Goal: Transaction & Acquisition: Purchase product/service

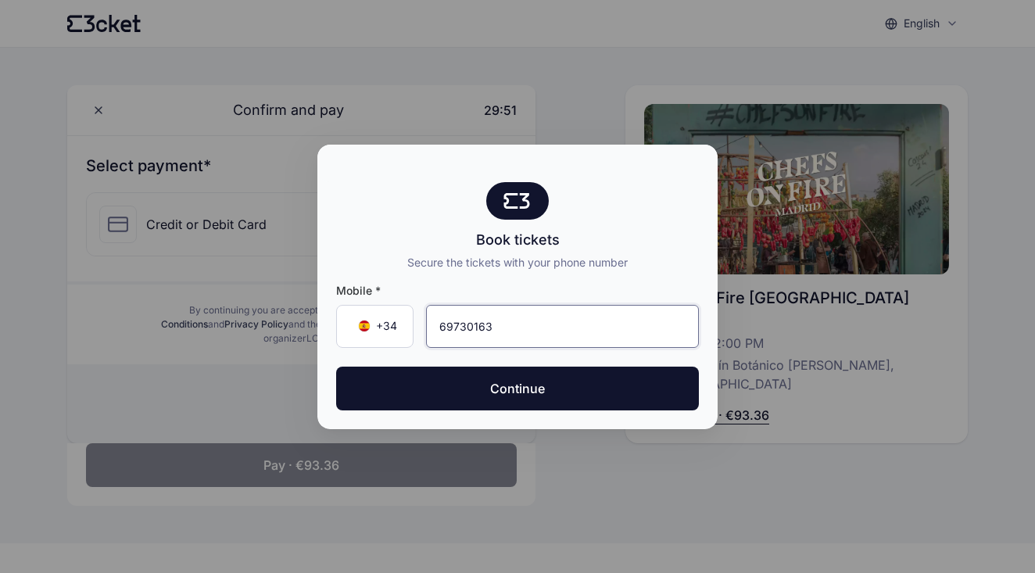
type input "697 30 16 39"
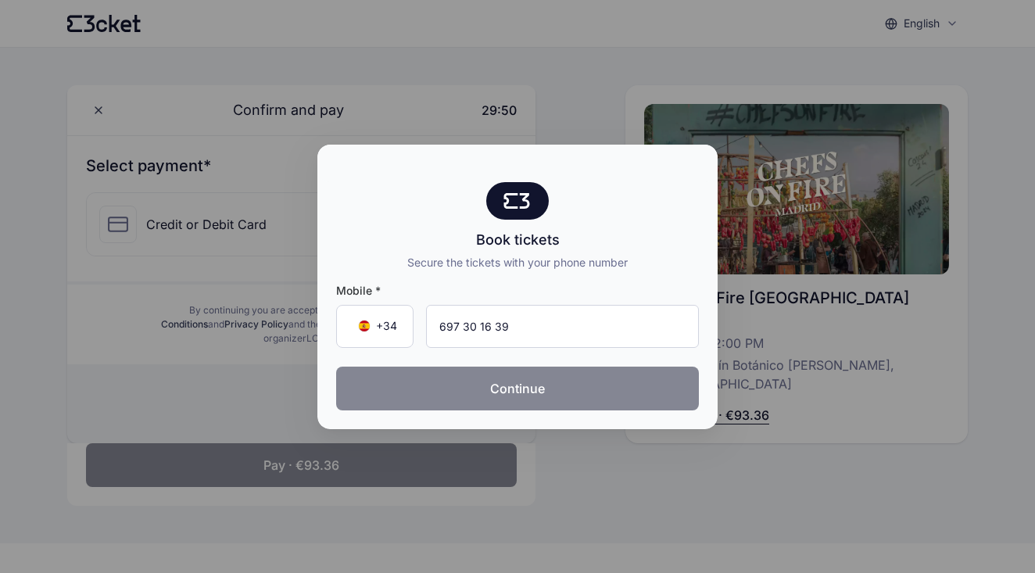
click at [466, 382] on button "Continue" at bounding box center [517, 388] width 363 height 44
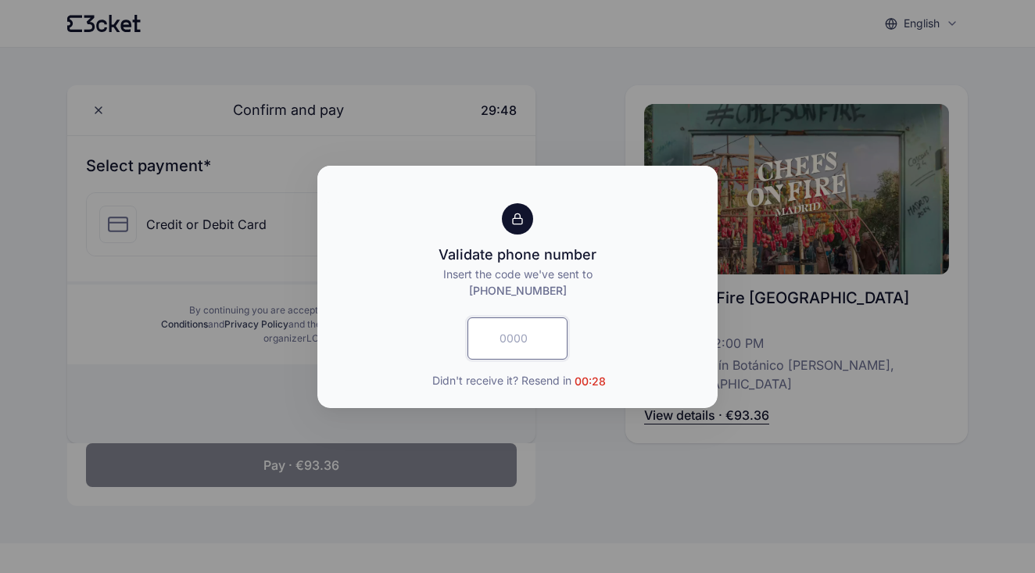
click at [492, 355] on input "text" at bounding box center [517, 338] width 100 height 42
type input "1045"
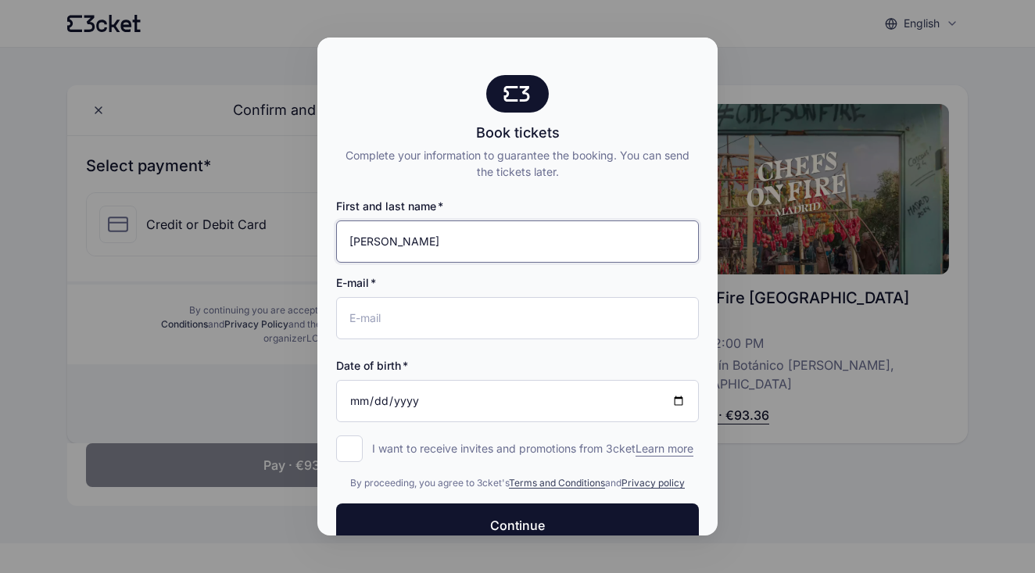
type input "Acelya Akpinar"
type input "[EMAIL_ADDRESS][DOMAIN_NAME]"
click at [357, 395] on input "Date of birth" at bounding box center [517, 401] width 363 height 42
click at [363, 401] on input "Date of birth" at bounding box center [517, 401] width 363 height 42
click at [374, 402] on input "Date of birth" at bounding box center [517, 401] width 363 height 42
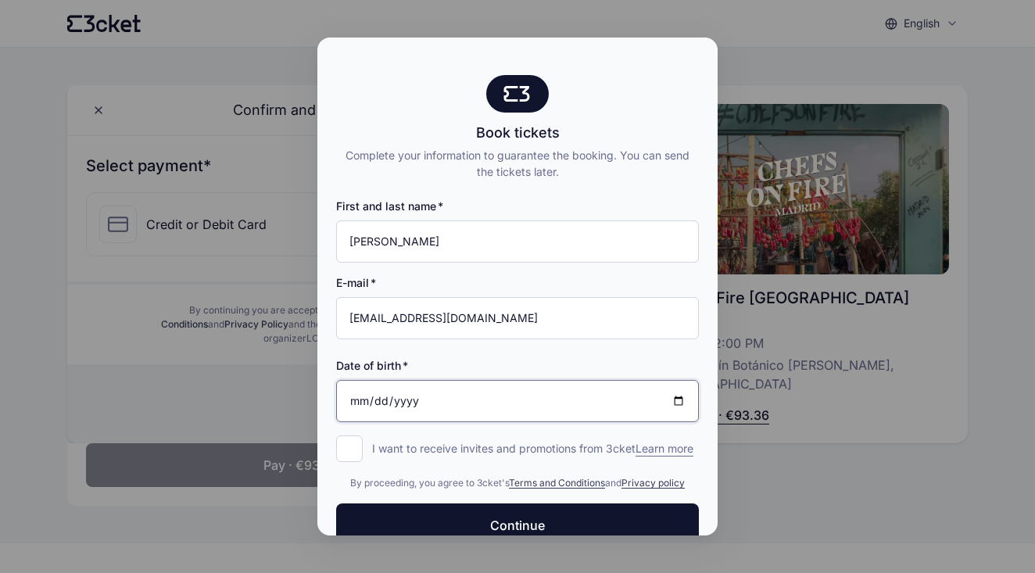
click at [358, 404] on input "Date of birth" at bounding box center [517, 401] width 363 height 42
click at [408, 397] on input "Date of birth" at bounding box center [517, 401] width 363 height 42
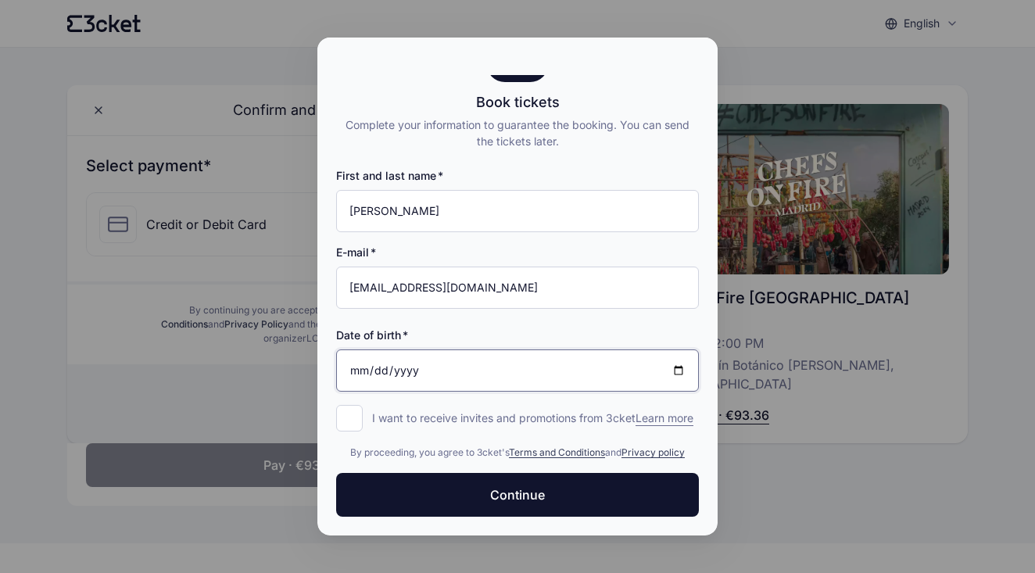
scroll to position [46, 0]
type input "1985-11-21"
click at [344, 405] on input "I want to receive invites and promotions from 3cket Learn more form.register.op…" at bounding box center [349, 418] width 27 height 27
checkbox input "true"
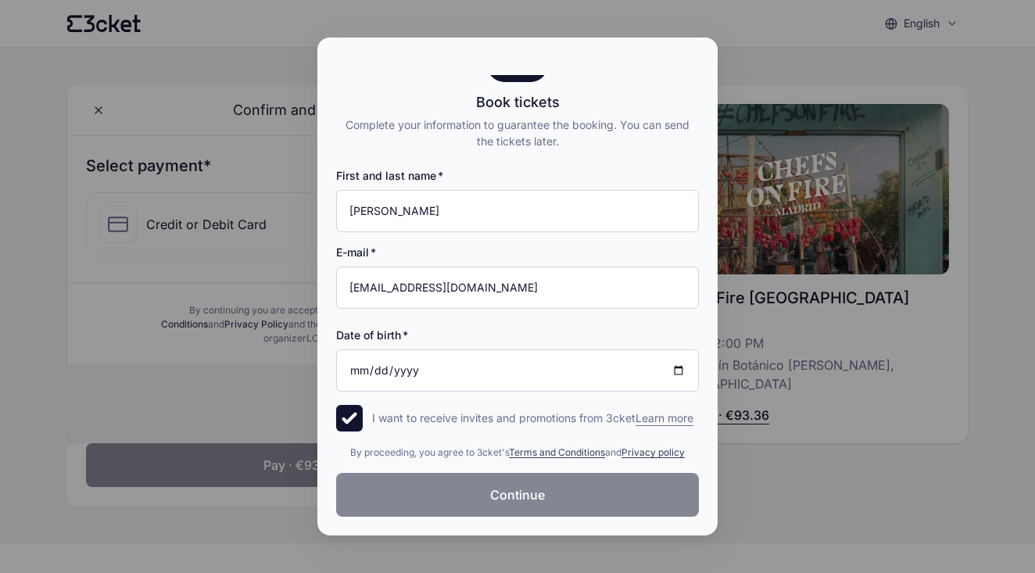
click at [478, 509] on button "Continue" at bounding box center [517, 495] width 363 height 44
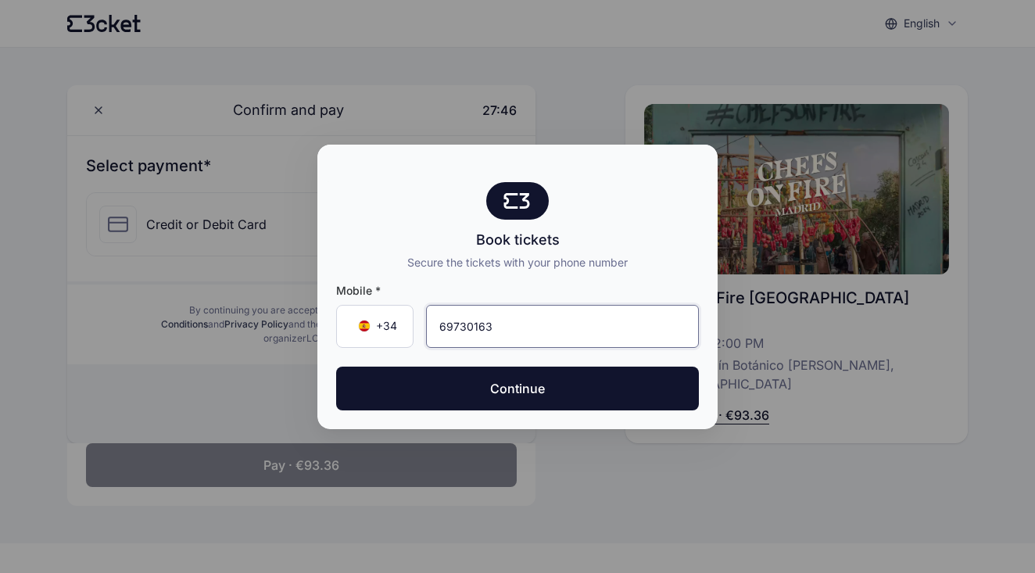
type input "697 30 16 39"
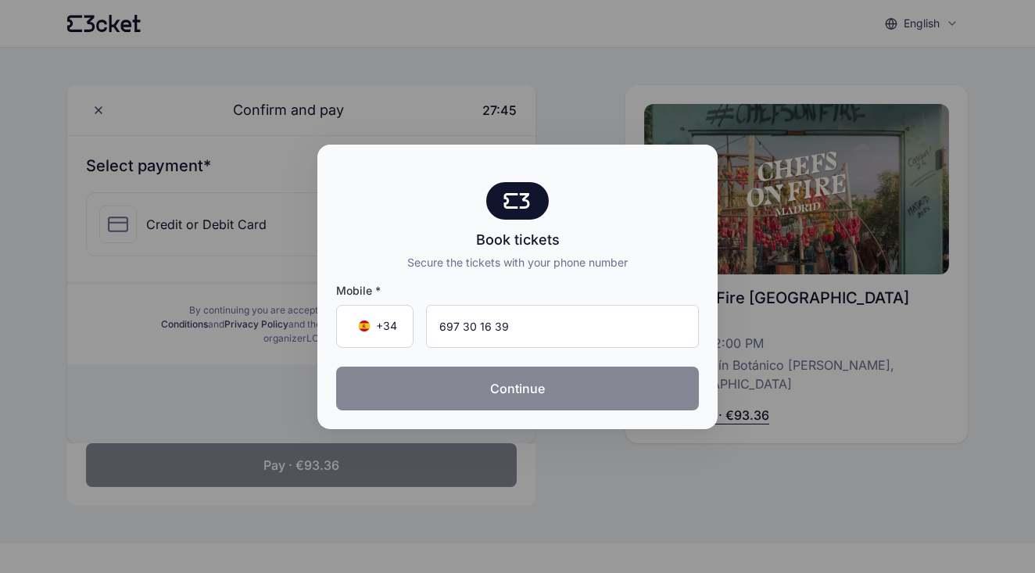
click at [432, 390] on button "Continue" at bounding box center [517, 388] width 363 height 44
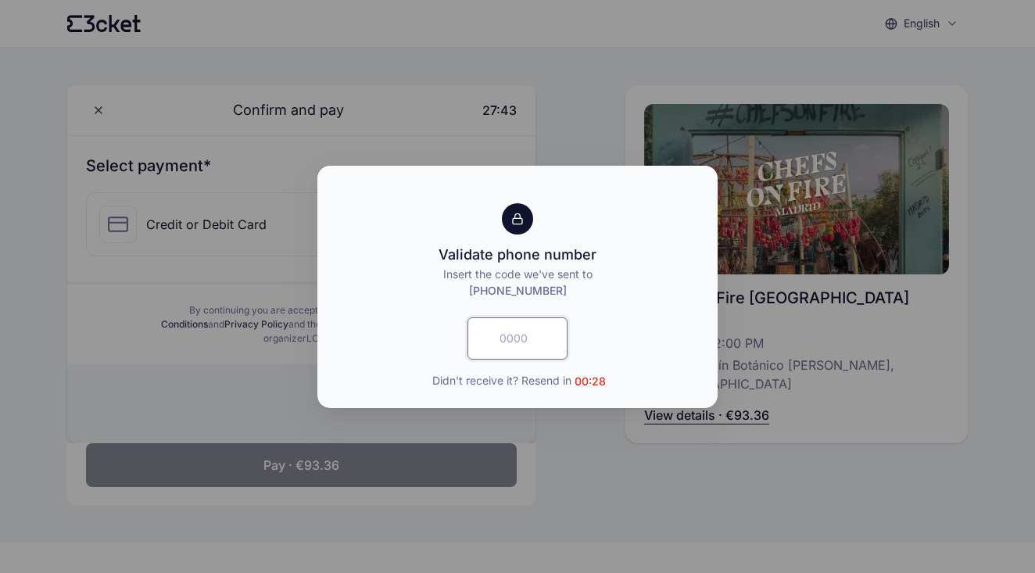
click at [510, 338] on input "text" at bounding box center [517, 338] width 100 height 42
type input "6035"
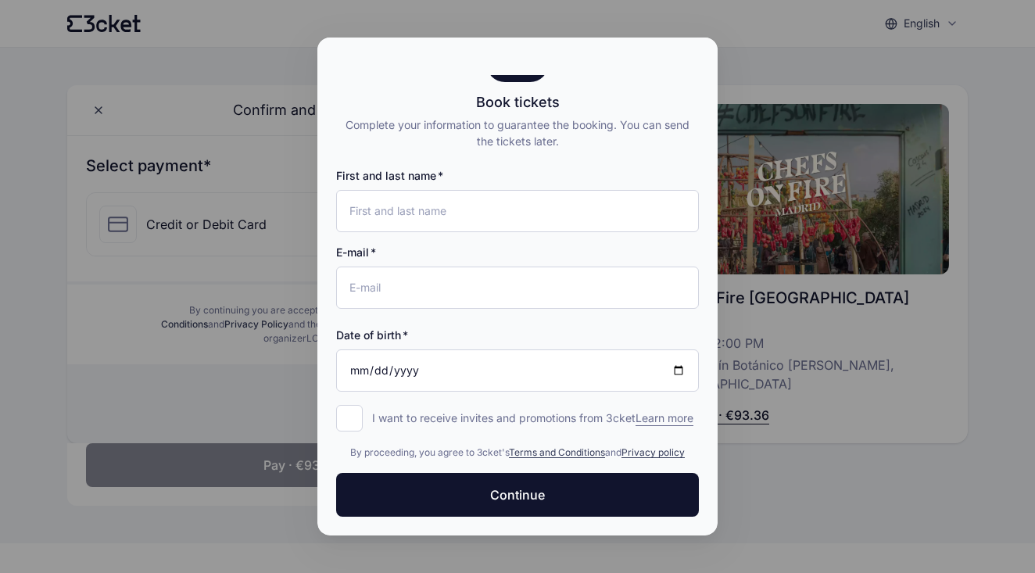
scroll to position [46, 0]
click at [245, 389] on div at bounding box center [517, 286] width 1035 height 573
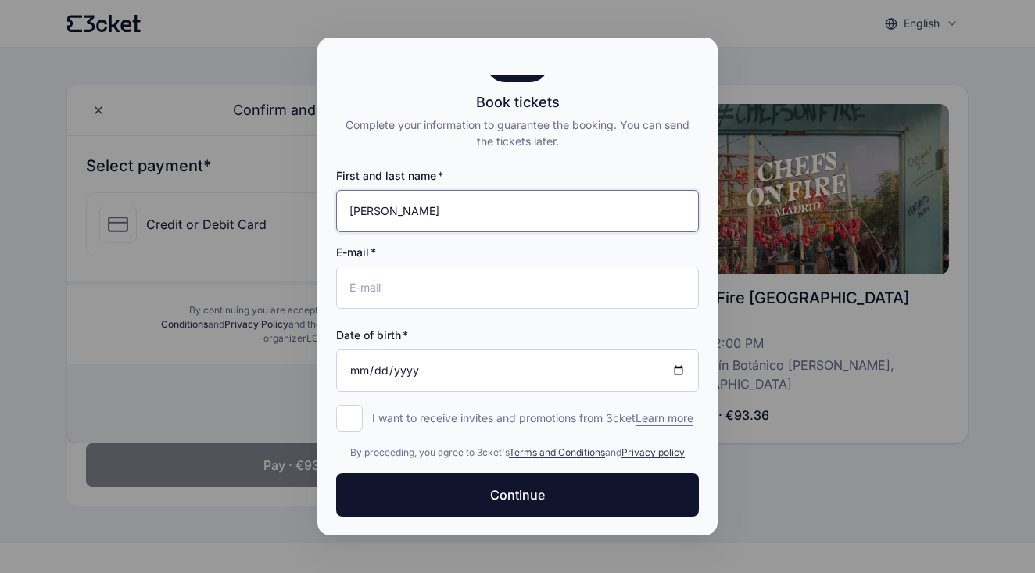
type input "Acelya Akpinar"
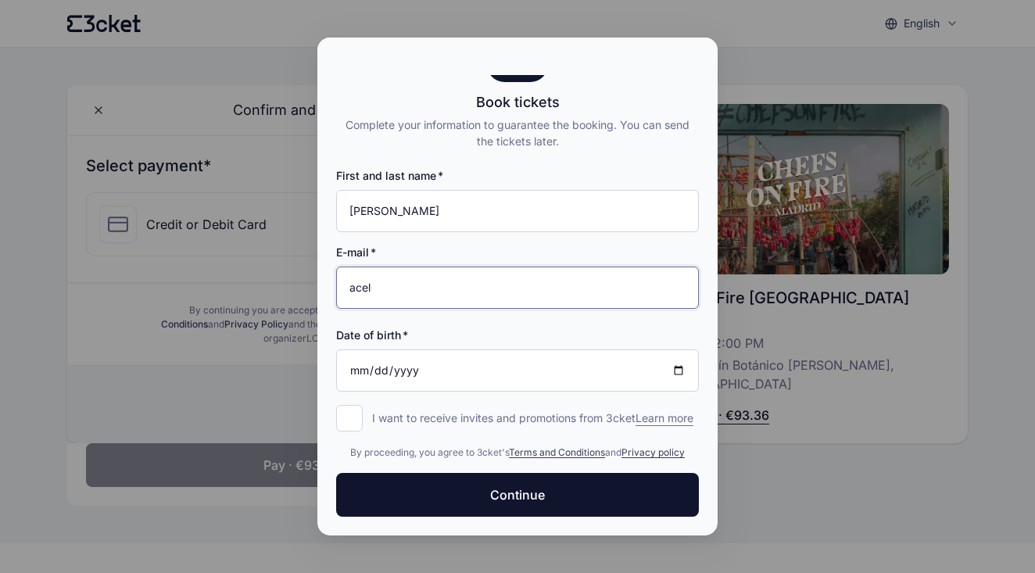
type input "acelya.akpinar@gmail.com"
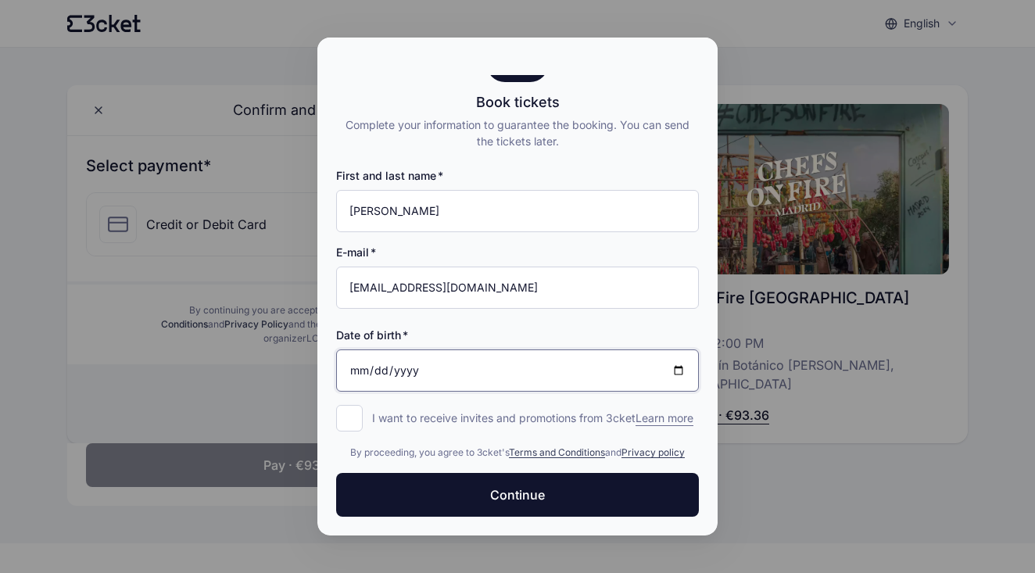
click at [377, 354] on input "Date of birth" at bounding box center [517, 370] width 363 height 42
click at [399, 354] on input "Date of birth" at bounding box center [517, 370] width 363 height 42
type input "1985-11-21"
click at [484, 428] on div "By proceeding, you agree to 3cket's Terms and Conditions and Privacy policy" at bounding box center [517, 449] width 363 height 47
click at [348, 405] on input "I want to receive invites and promotions from 3cket Learn more form.register.op…" at bounding box center [349, 418] width 27 height 27
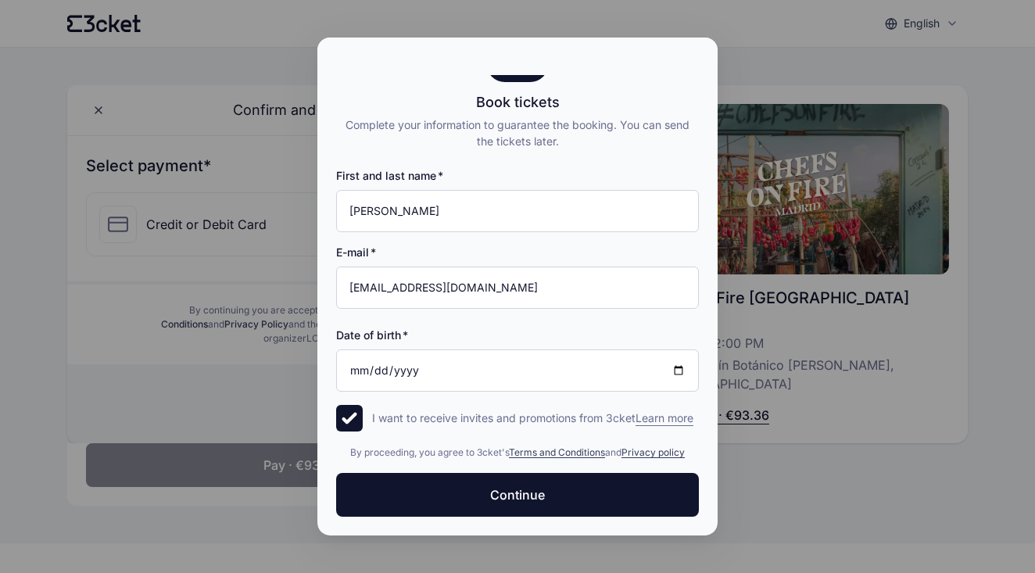
checkbox input "true"
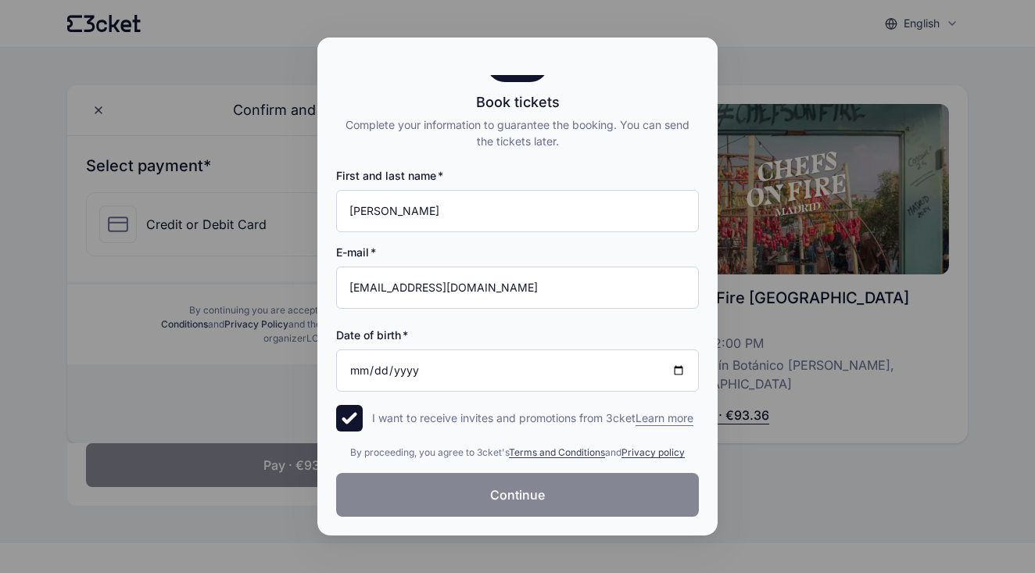
click at [399, 486] on button "Continue" at bounding box center [517, 495] width 363 height 44
click at [93, 317] on div at bounding box center [517, 286] width 1035 height 573
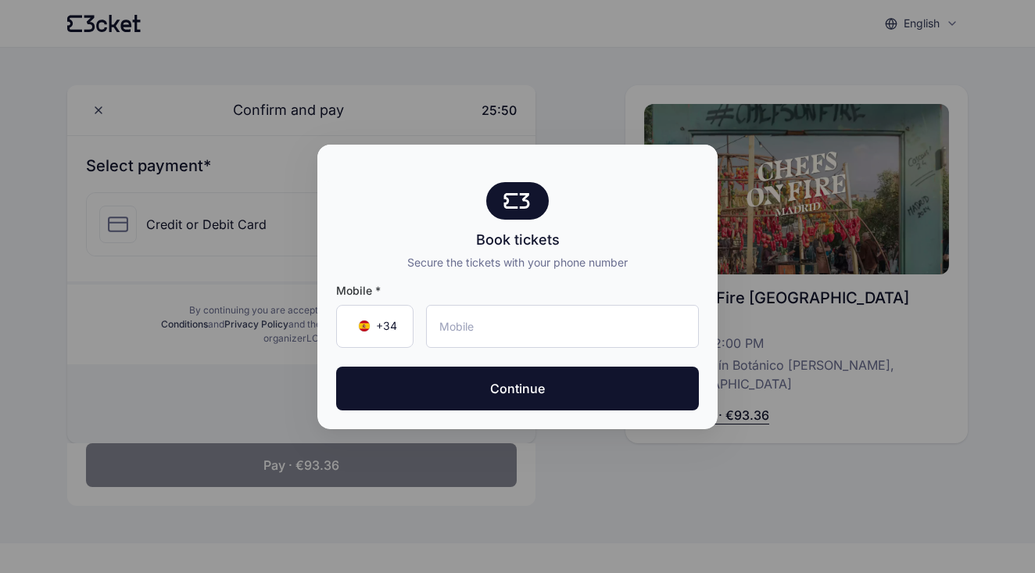
click at [239, 319] on div at bounding box center [517, 286] width 1035 height 573
type input "697 30 16 39"
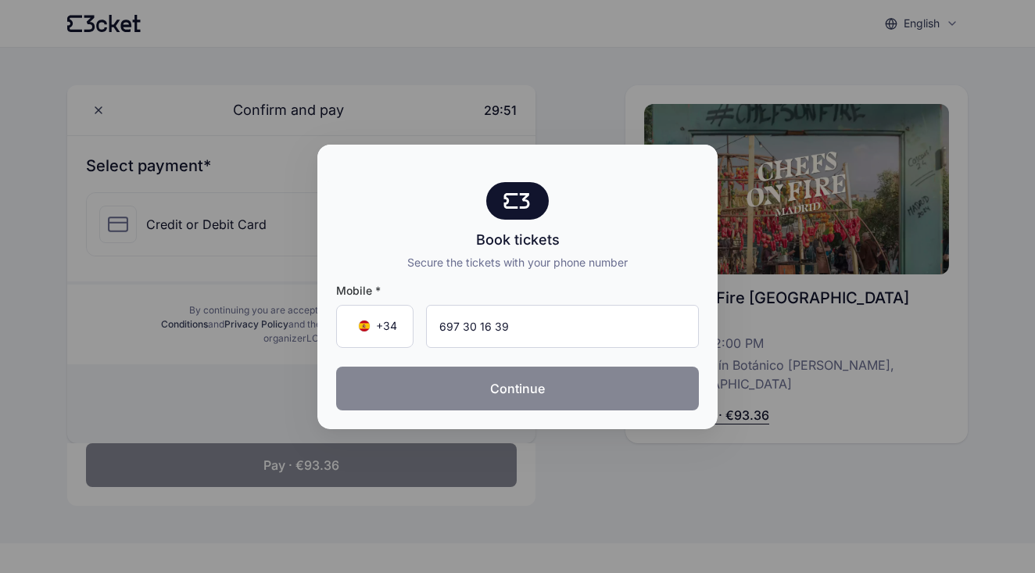
click at [497, 385] on button "Continue" at bounding box center [517, 388] width 363 height 44
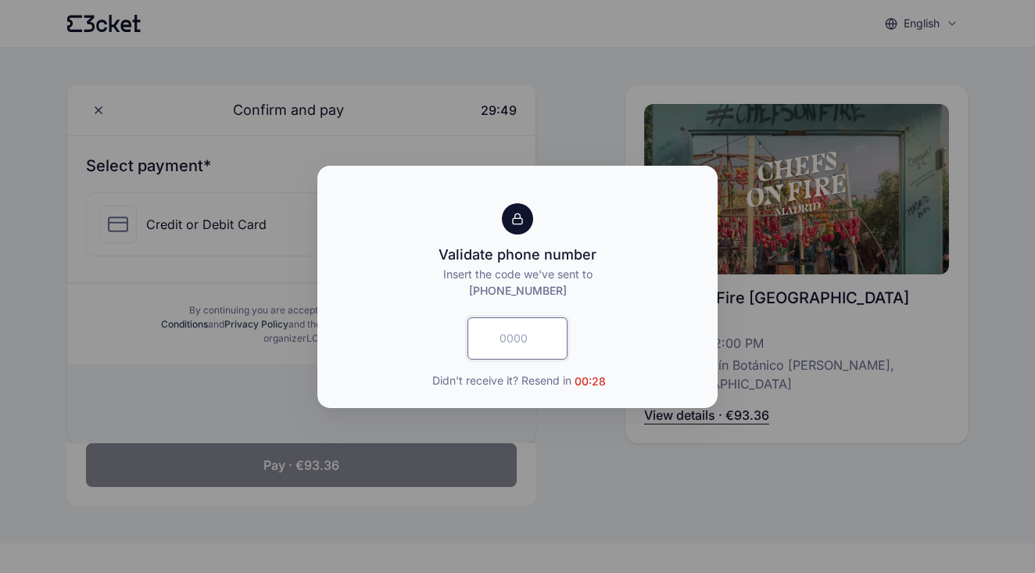
click at [506, 347] on input "text" at bounding box center [517, 338] width 100 height 42
type input "2048"
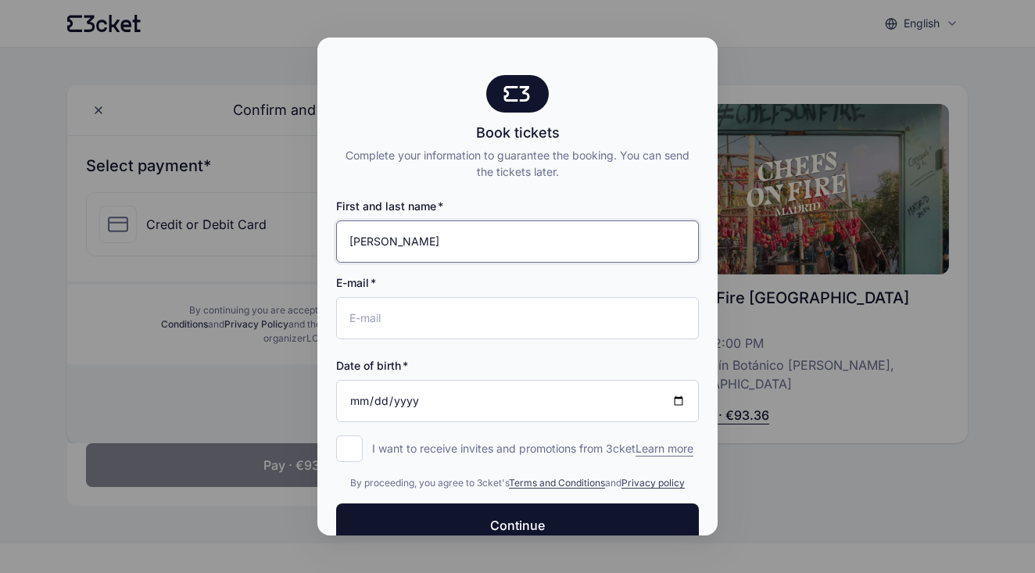
type input "Acelya Akpinar"
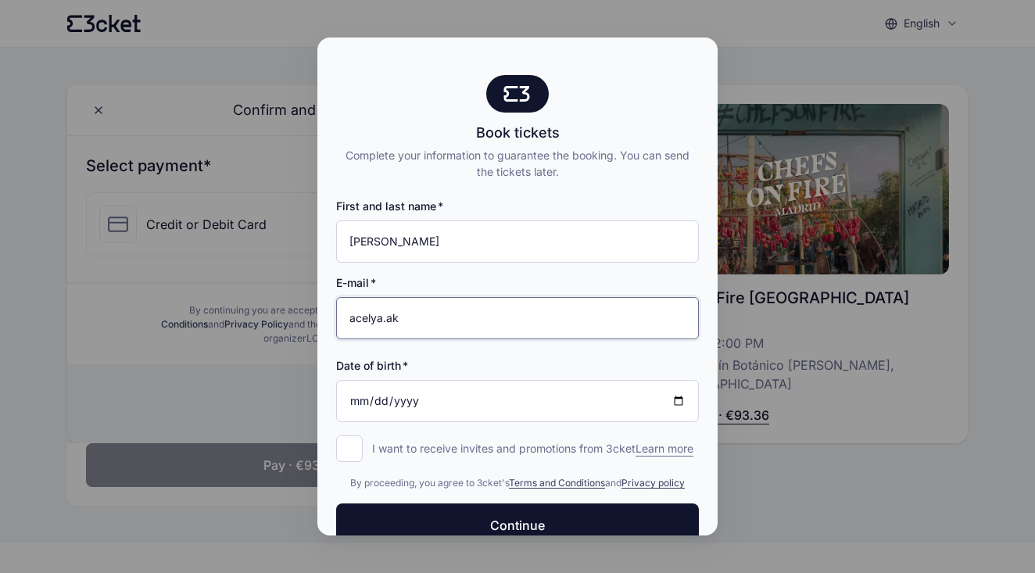
type input "acelya.akpinar@gmail.com"
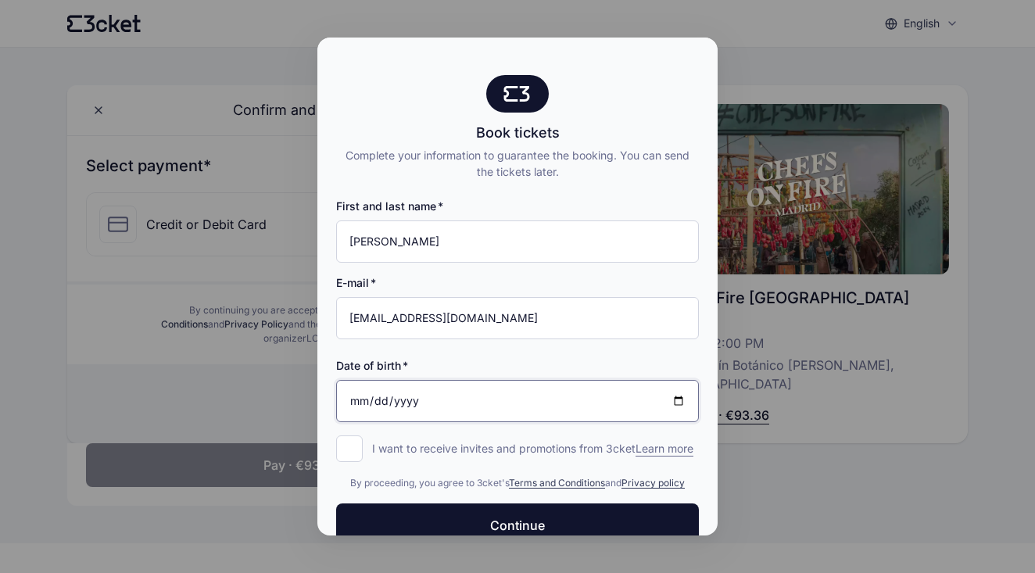
click at [360, 402] on input "Date of birth" at bounding box center [517, 401] width 363 height 42
click at [375, 399] on input "Date of birth" at bounding box center [517, 401] width 363 height 42
click at [406, 399] on input "Date of birth" at bounding box center [517, 401] width 363 height 42
type input "1985-11-21"
click at [525, 437] on div "First and last name Acelya Akpinar E-mail acelya.akpinar@gmail.com Date of birt…" at bounding box center [517, 318] width 363 height 277
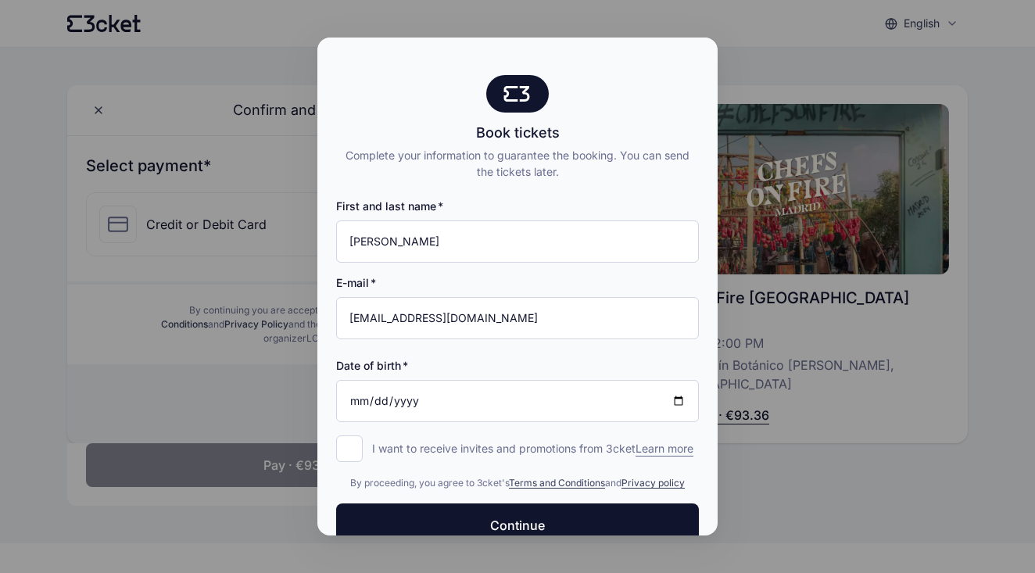
click at [355, 455] on input "I want to receive invites and promotions from 3cket Learn more form.register.op…" at bounding box center [349, 448] width 27 height 27
checkbox input "true"
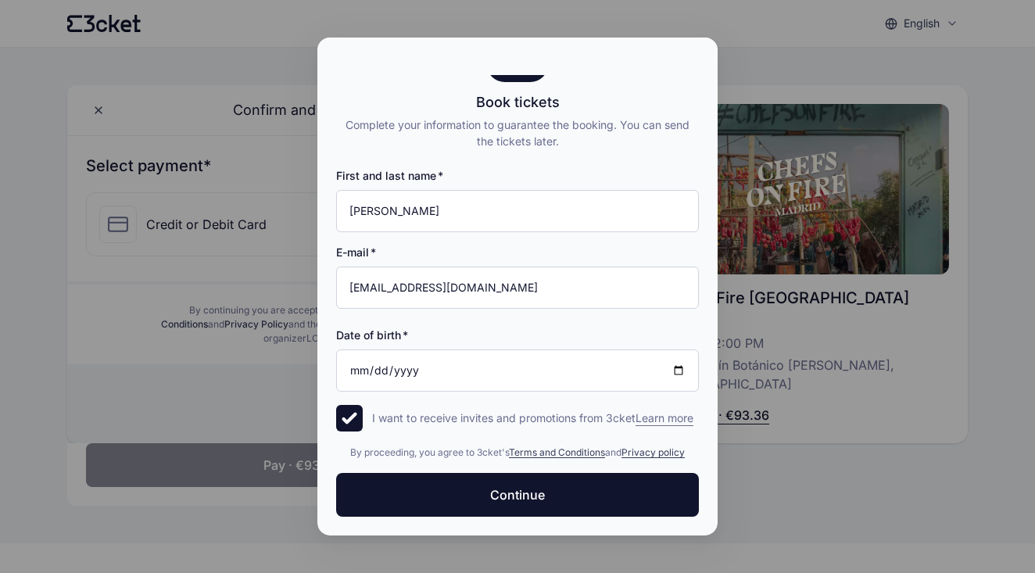
scroll to position [46, 0]
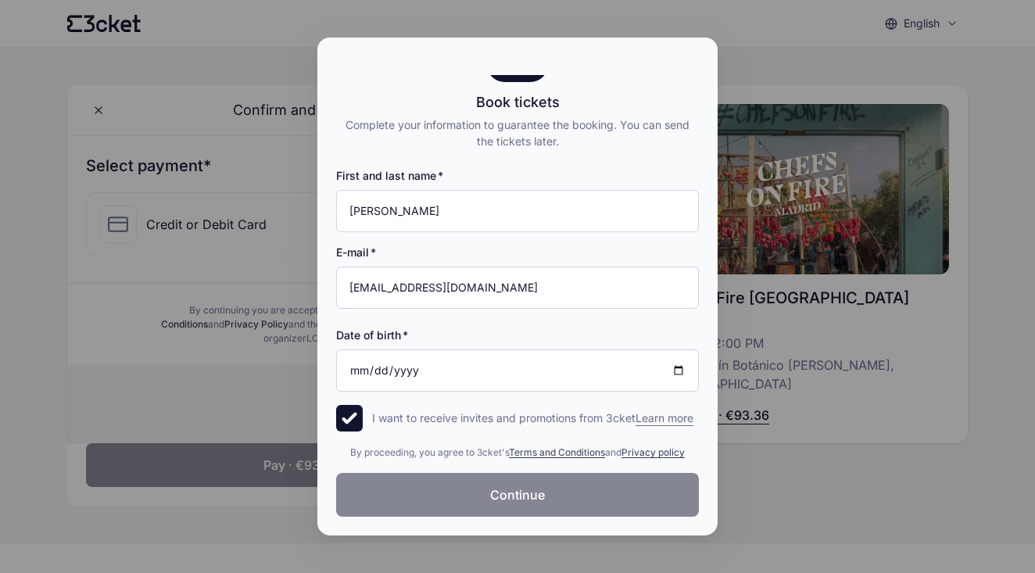
click at [431, 494] on button "Continue" at bounding box center [517, 495] width 363 height 44
click at [270, 477] on div at bounding box center [517, 286] width 1035 height 573
click at [223, 507] on div at bounding box center [517, 286] width 1035 height 573
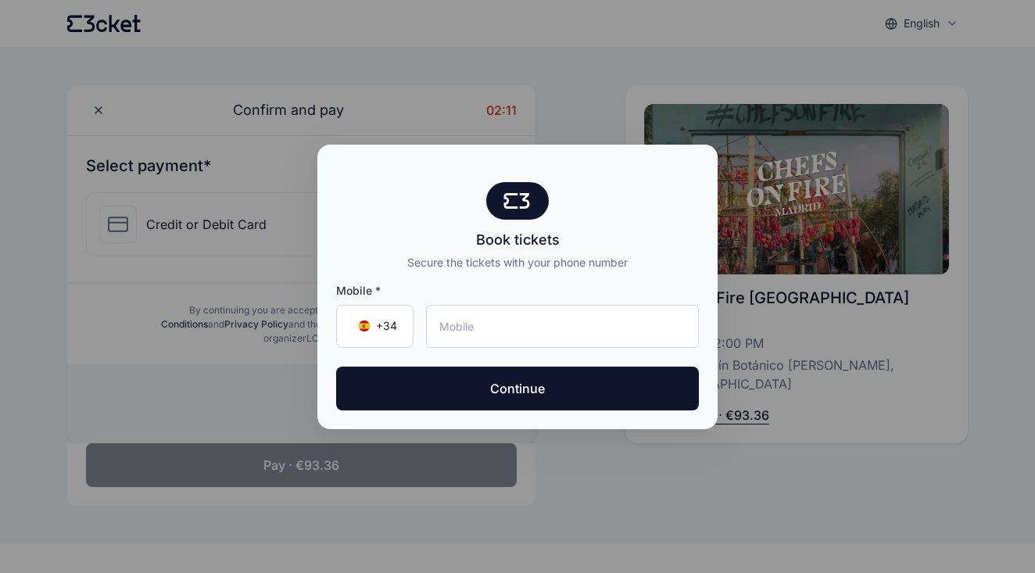
click at [96, 107] on div at bounding box center [517, 286] width 1035 height 573
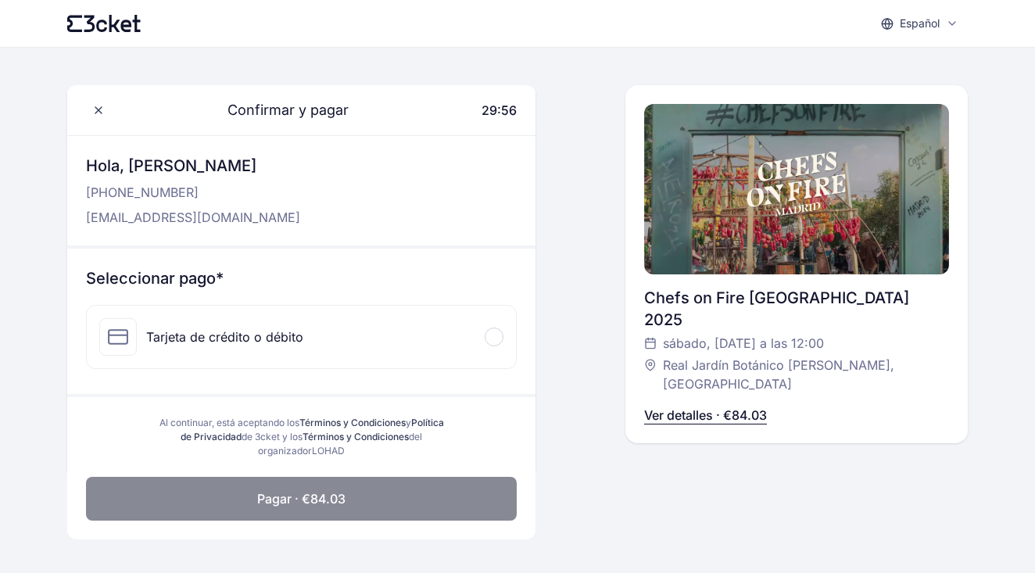
click at [408, 330] on div "Tarjeta de crédito o débito" at bounding box center [301, 337] width 429 height 63
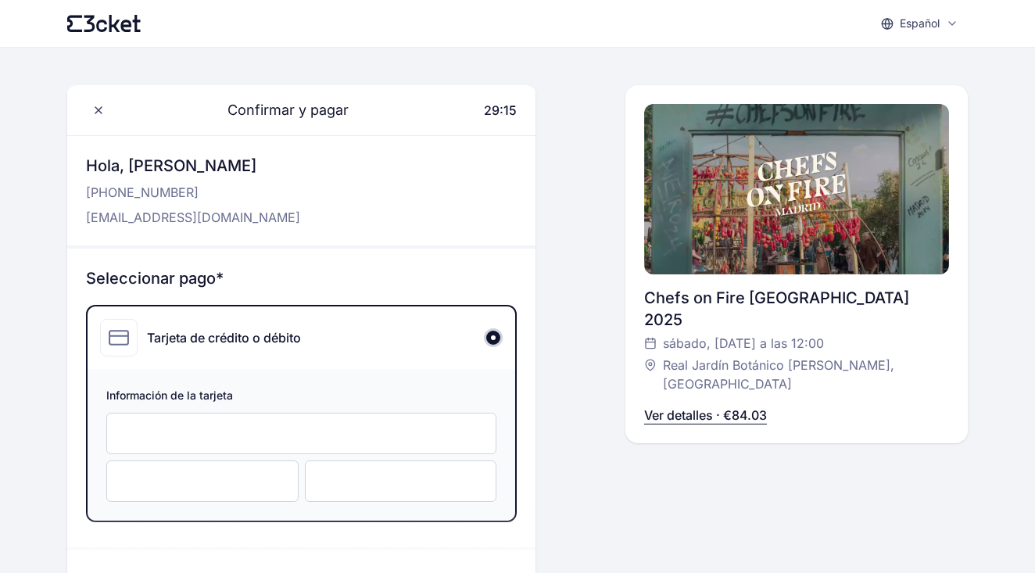
click at [348, 492] on div at bounding box center [401, 480] width 192 height 41
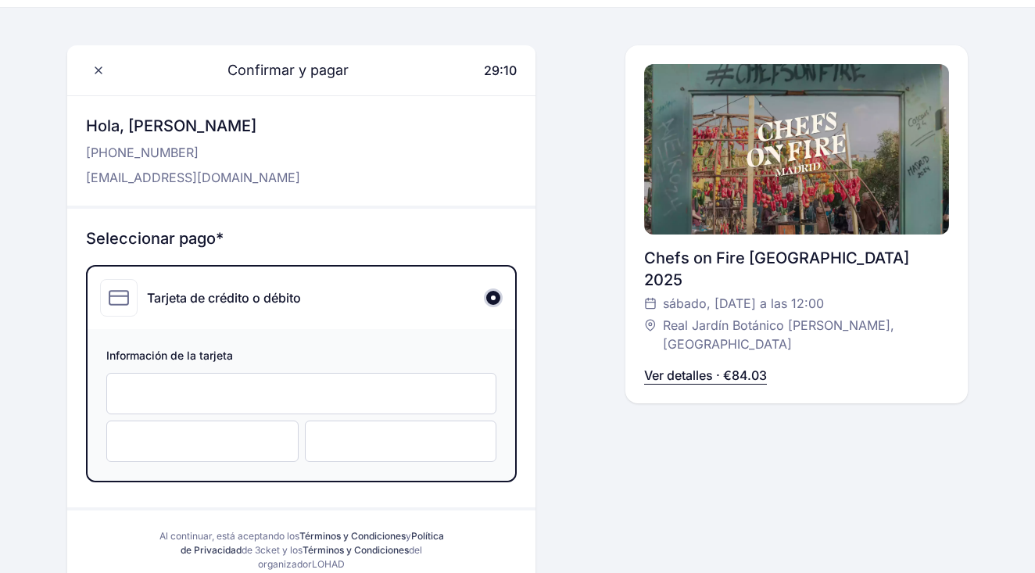
scroll to position [126, 0]
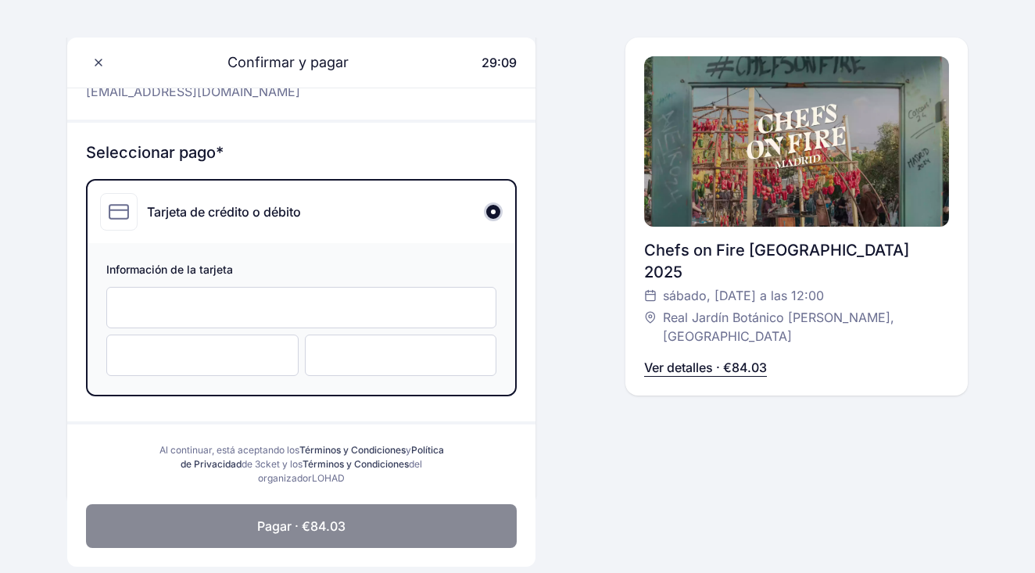
click at [318, 518] on span "Pagar · €84.03" at bounding box center [301, 526] width 88 height 19
